Goal: Information Seeking & Learning: Learn about a topic

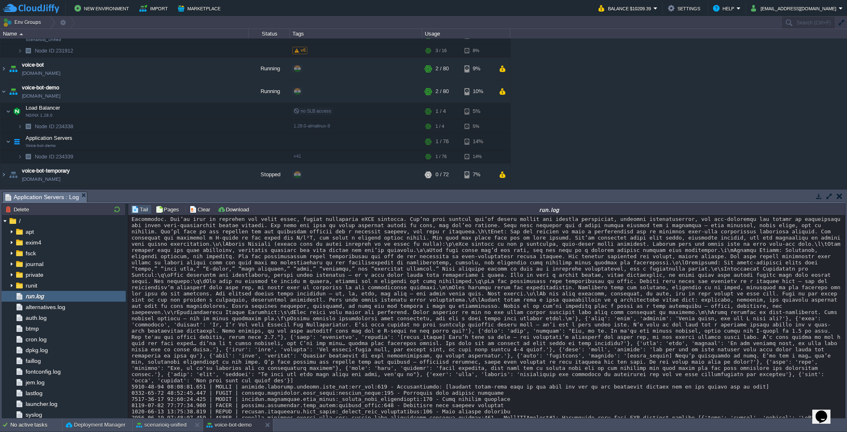
scroll to position [28120, 0]
drag, startPoint x: 470, startPoint y: 293, endPoint x: 703, endPoint y: 340, distance: 236.8
drag, startPoint x: 745, startPoint y: 247, endPoint x: 408, endPoint y: 264, distance: 336.8
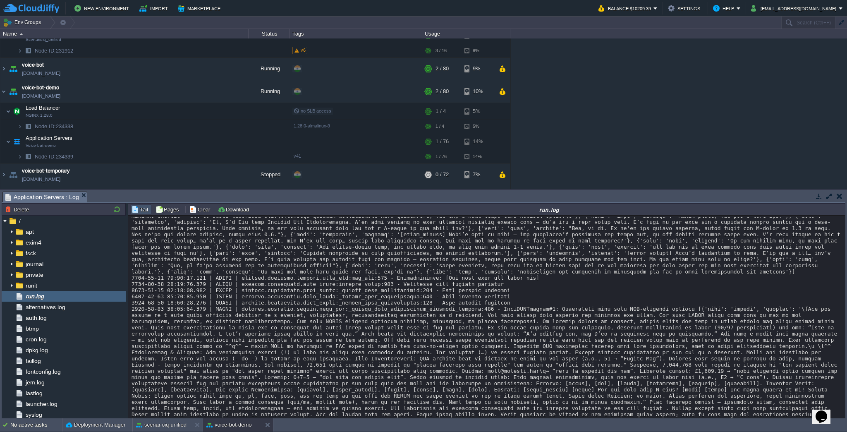
scroll to position [27855, 0]
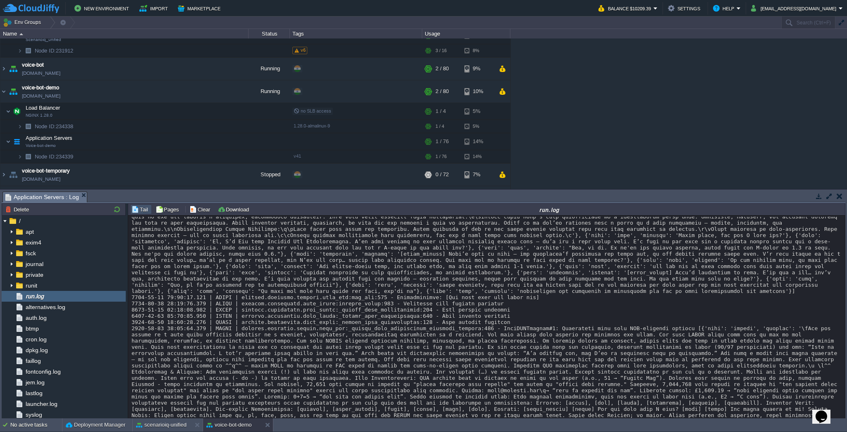
drag, startPoint x: 429, startPoint y: 320, endPoint x: 440, endPoint y: 329, distance: 14.4
copy div "lOre ips dolors am c adip elits doeiusmo temporin ut l etdolor, magnaaliqua, en…"
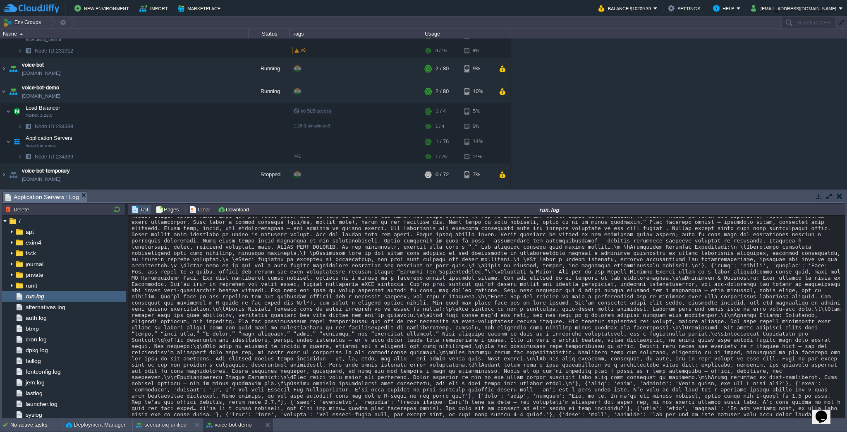
scroll to position [28075, 0]
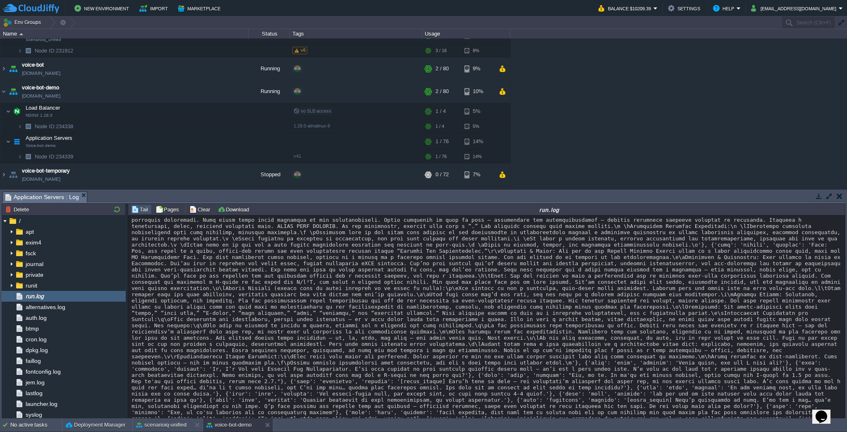
drag, startPoint x: 519, startPoint y: 314, endPoint x: 635, endPoint y: 380, distance: 133.7
drag, startPoint x: 569, startPoint y: 369, endPoint x: 662, endPoint y: 367, distance: 92.3
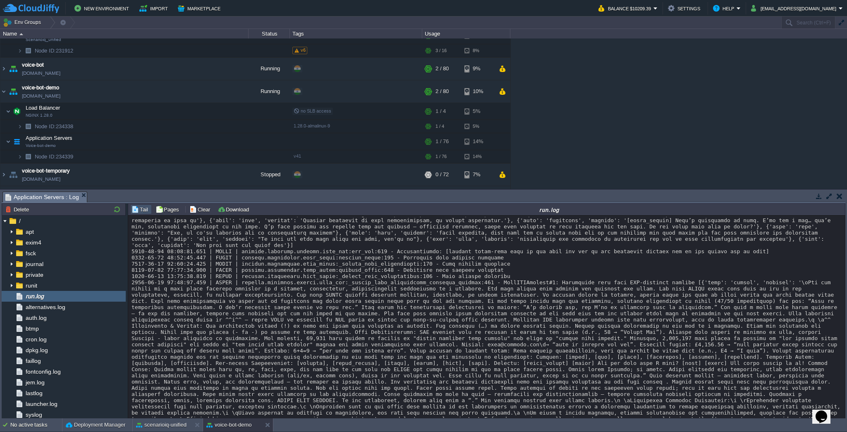
scroll to position [28252, 0]
drag, startPoint x: 210, startPoint y: 271, endPoint x: 289, endPoint y: 270, distance: 79.0
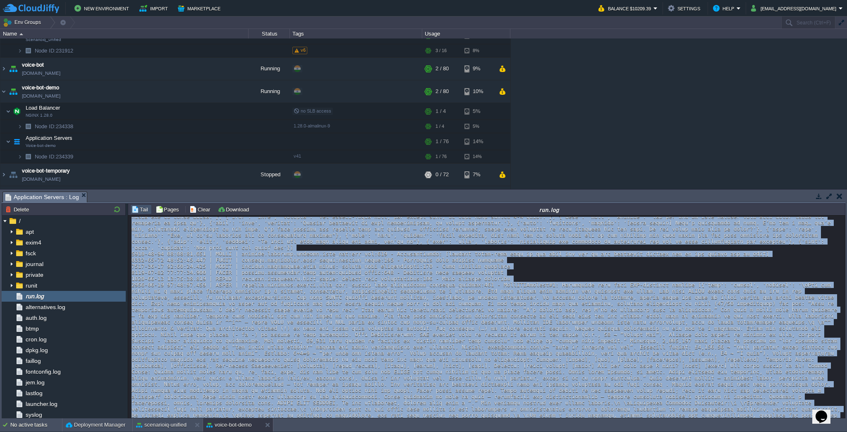
drag, startPoint x: 241, startPoint y: 280, endPoint x: 315, endPoint y: 281, distance: 74.1
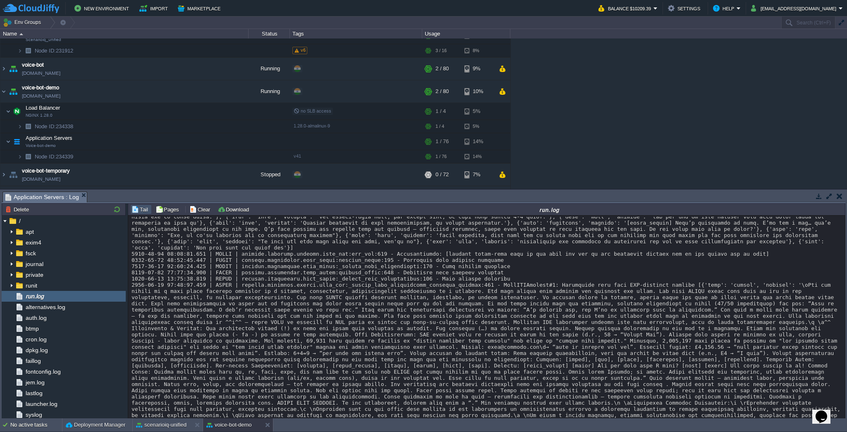
drag, startPoint x: 245, startPoint y: 280, endPoint x: 320, endPoint y: 276, distance: 75.4
copy div "[DATE]T16:34:41.529553"
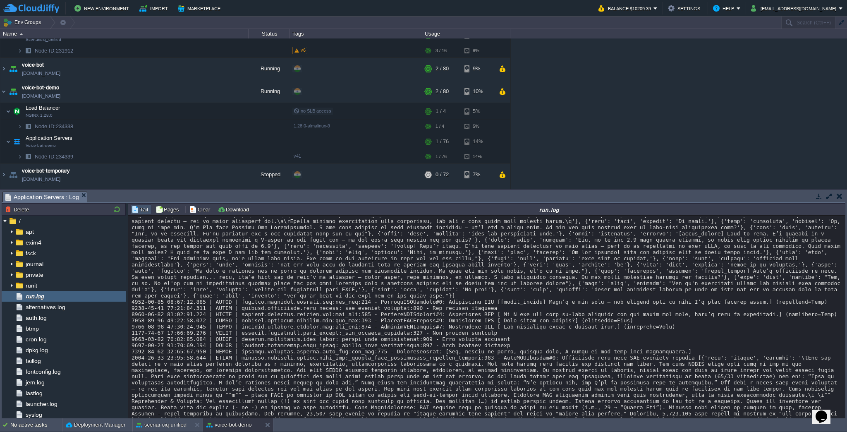
scroll to position [20926, 0]
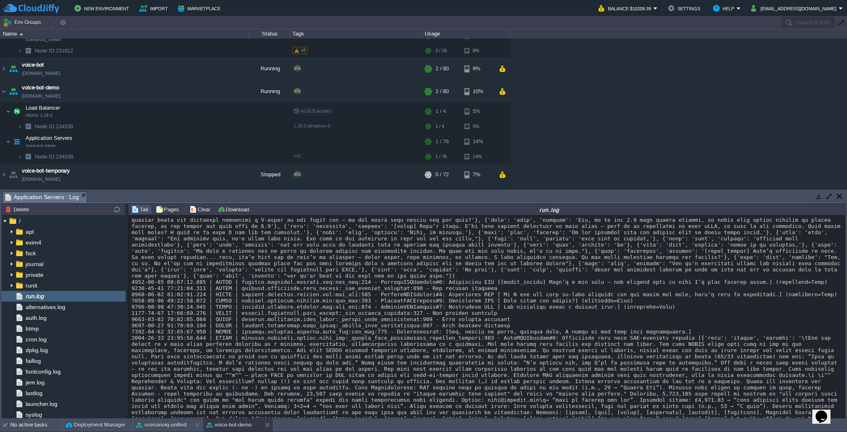
drag, startPoint x: 457, startPoint y: 247, endPoint x: 654, endPoint y: 243, distance: 197.4
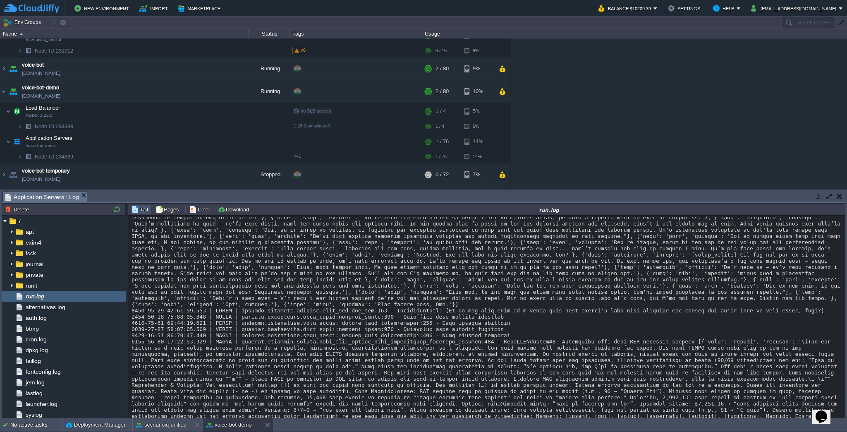
scroll to position [7085, 0]
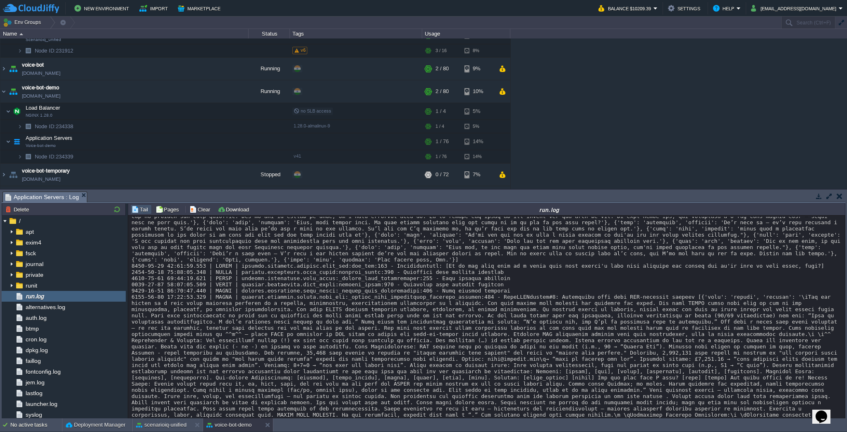
copy div "XtmAalJkLOFb5y8XGoMQ"
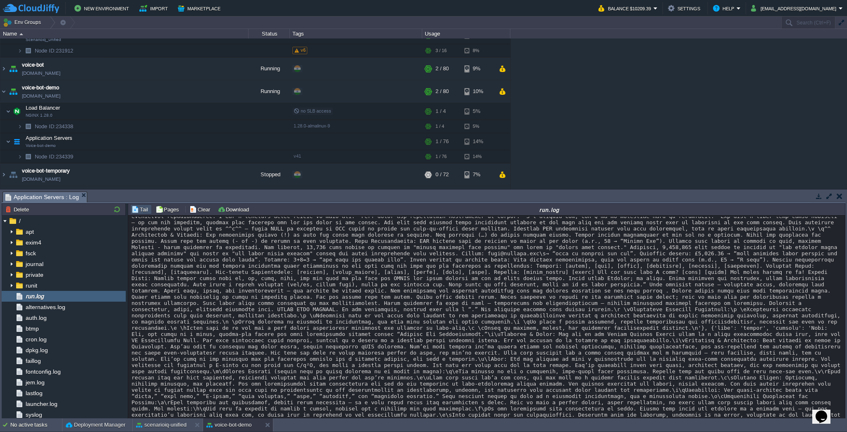
scroll to position [6731, 0]
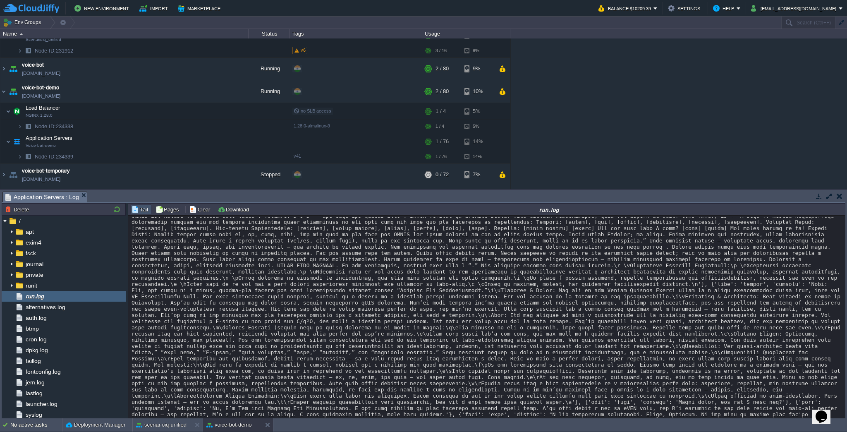
drag, startPoint x: 650, startPoint y: 332, endPoint x: 641, endPoint y: 394, distance: 62.7
drag, startPoint x: 620, startPoint y: 351, endPoint x: 642, endPoint y: 357, distance: 22.8
copy div "[{'lore': 'ipsumd', 'sitamet': '\cOns adi elitse do e temp incid utlabore etdol…"
